Goal: Task Accomplishment & Management: Manage account settings

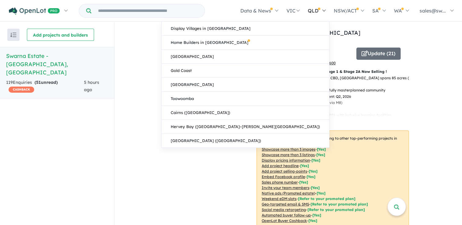
click at [303, 20] on link "QLD" at bounding box center [316, 10] width 26 height 21
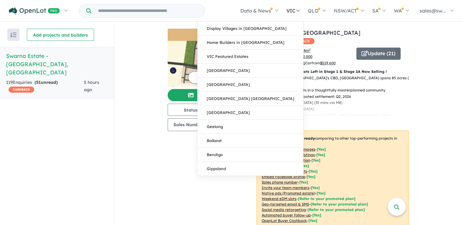
click at [294, 20] on link "VIC" at bounding box center [292, 10] width 21 height 21
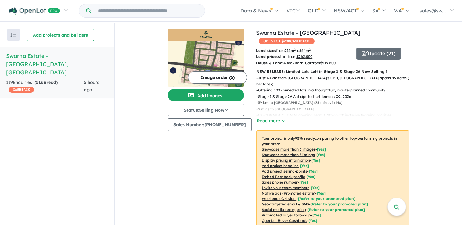
click at [263, 117] on button "Read more" at bounding box center [270, 120] width 29 height 7
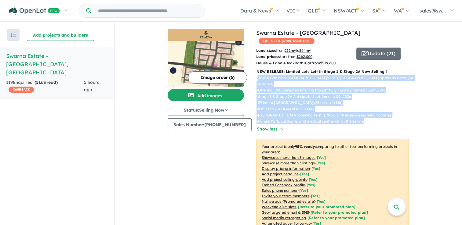
drag, startPoint x: 364, startPoint y: 112, endPoint x: 255, endPoint y: 70, distance: 117.3
click at [255, 75] on div "- Just 40 km from Melbourne's CBD, Swarna Estate spans 85 acres (34 hectares) -…" at bounding box center [329, 100] width 157 height 50
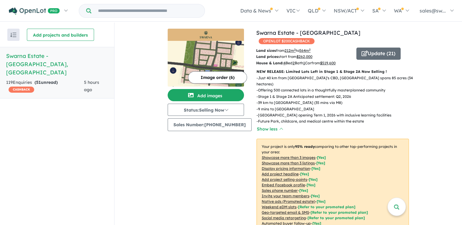
click at [179, 154] on div "Image order ( 6 ) Add images Status: Selling Now In Planning Coming Soon Sellin…" at bounding box center [211, 143] width 88 height 228
click at [285, 183] on u "Embed Facebook profile" at bounding box center [282, 185] width 43 height 5
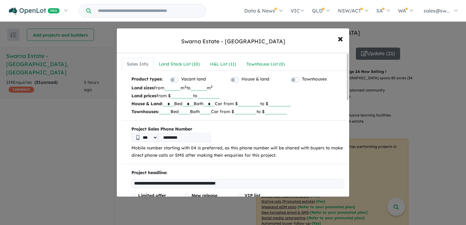
click at [70, 80] on div "**********" at bounding box center [233, 112] width 466 height 225
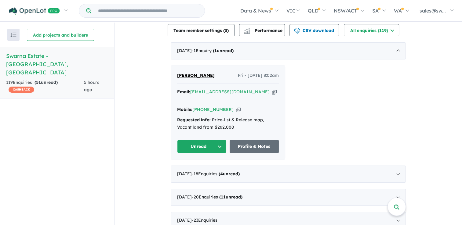
scroll to position [244, 0]
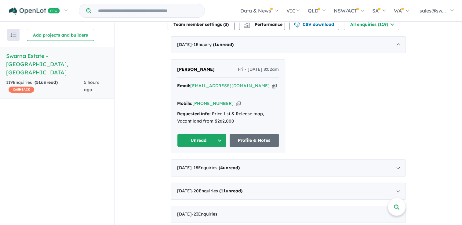
click at [205, 134] on button "Unread" at bounding box center [201, 140] width 49 height 13
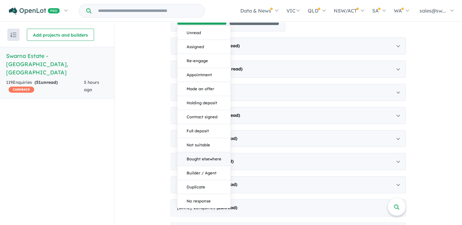
scroll to position [336, 0]
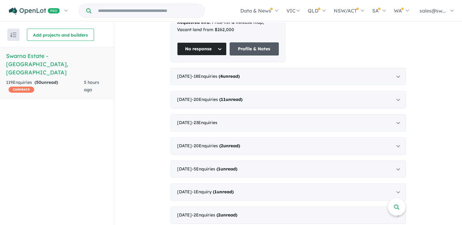
click at [264, 42] on link "Profile & Notes" at bounding box center [253, 48] width 49 height 13
click at [200, 42] on button "No response" at bounding box center [201, 48] width 49 height 13
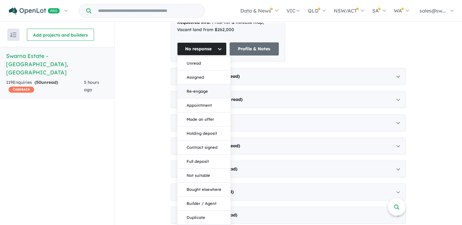
click at [193, 85] on button "Re-engage" at bounding box center [203, 92] width 53 height 14
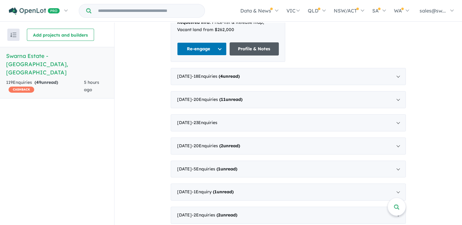
click at [250, 44] on link "Profile & Notes" at bounding box center [253, 48] width 49 height 13
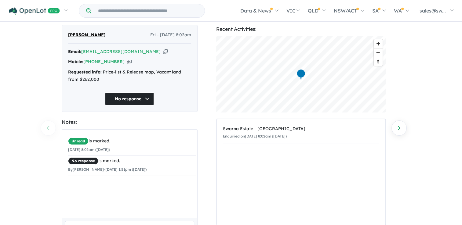
scroll to position [61, 0]
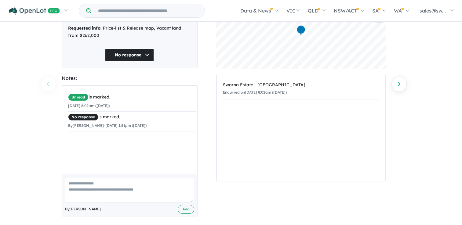
click at [97, 192] on textarea at bounding box center [129, 189] width 129 height 25
type textarea "**********"
click at [121, 57] on button "No response" at bounding box center [129, 55] width 49 height 13
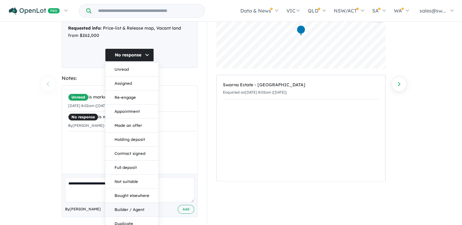
click at [134, 210] on button "Builder / Agent" at bounding box center [131, 210] width 53 height 14
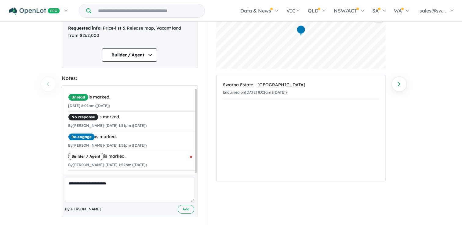
scroll to position [65, 0]
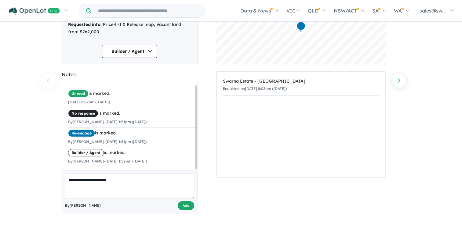
click at [181, 204] on button "Add" at bounding box center [186, 205] width 16 height 9
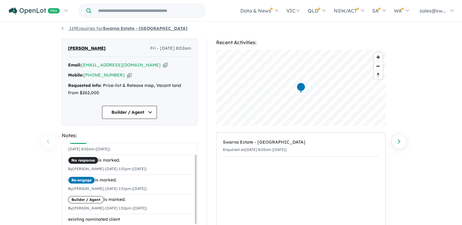
click at [74, 27] on link "119 Enquiries for Swarna Estate - [GEOGRAPHIC_DATA]" at bounding box center [125, 28] width 126 height 5
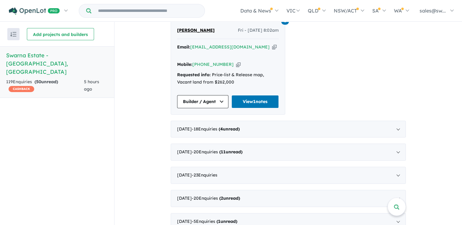
scroll to position [305, 0]
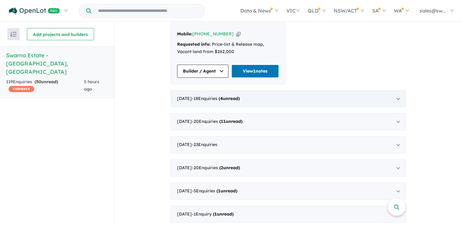
click at [242, 91] on div "[DATE] - 18 Enquir ies ( 4 unread)" at bounding box center [288, 98] width 235 height 17
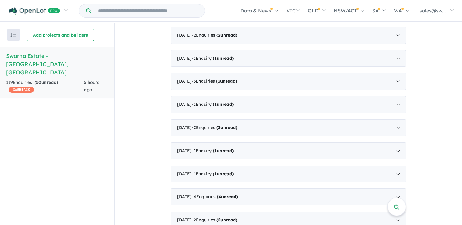
scroll to position [619, 0]
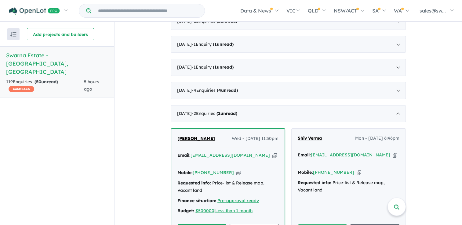
scroll to position [709, 0]
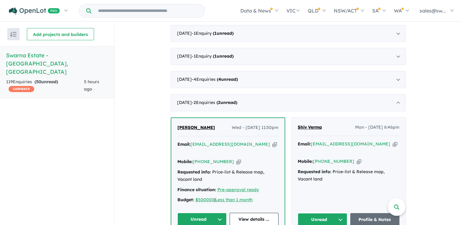
click at [113, 4] on input "Try estate name, suburb, builder or developer" at bounding box center [147, 10] width 111 height 13
